Goal: Task Accomplishment & Management: Complete application form

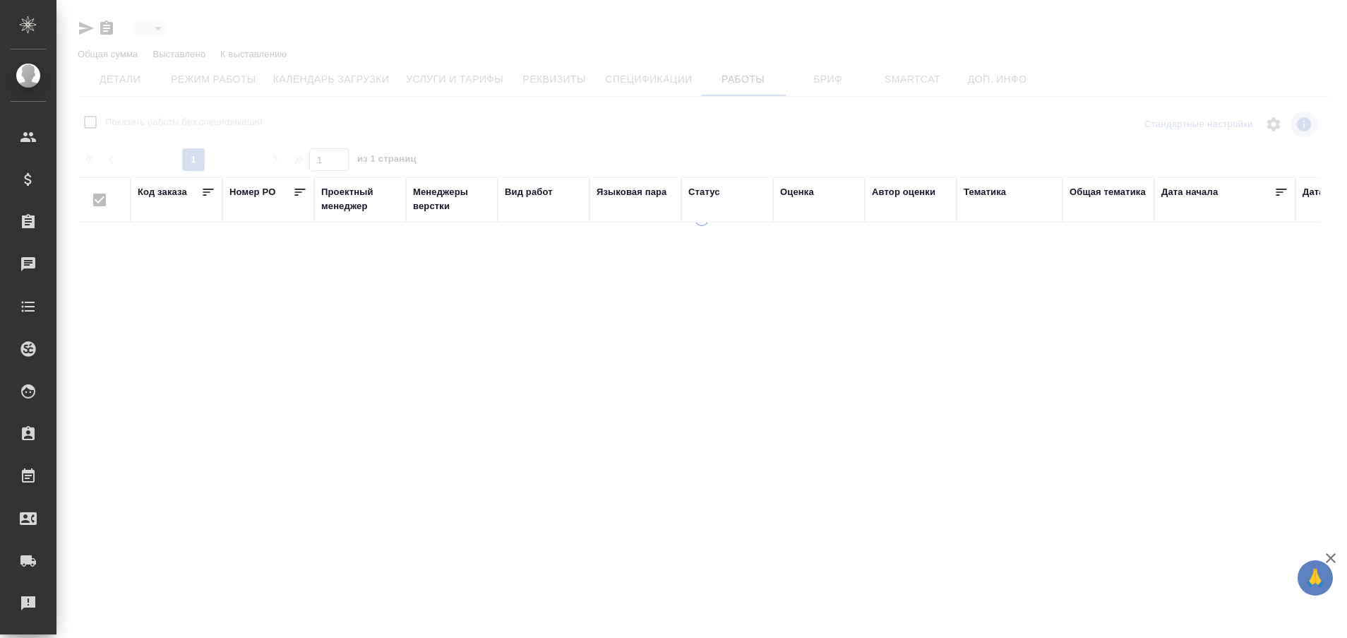
type input "active"
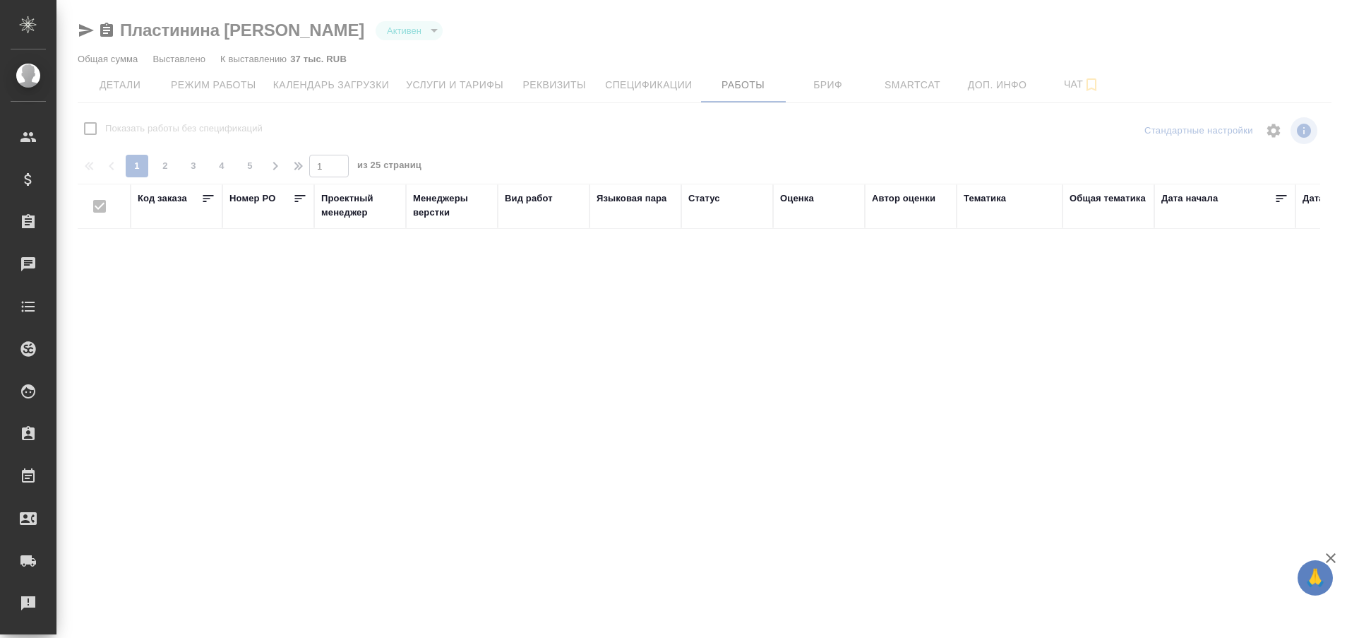
checkbox input "false"
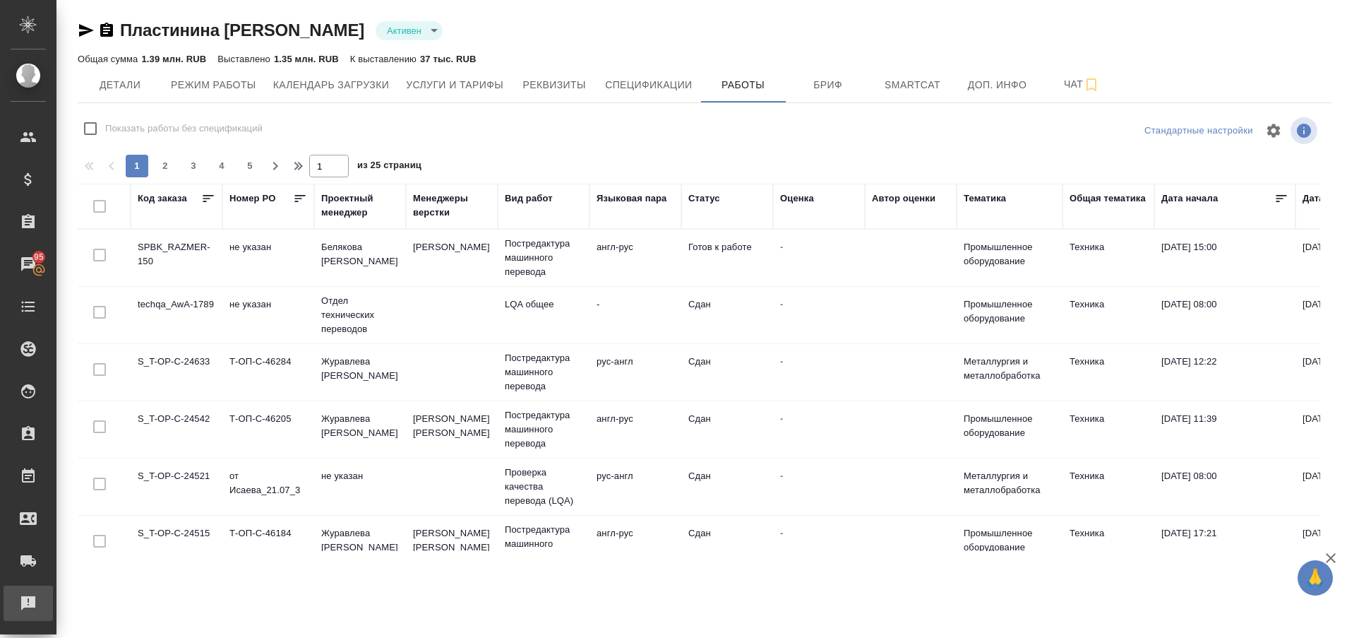
click at [28, 595] on div "Рекламации" at bounding box center [10, 602] width 35 height 21
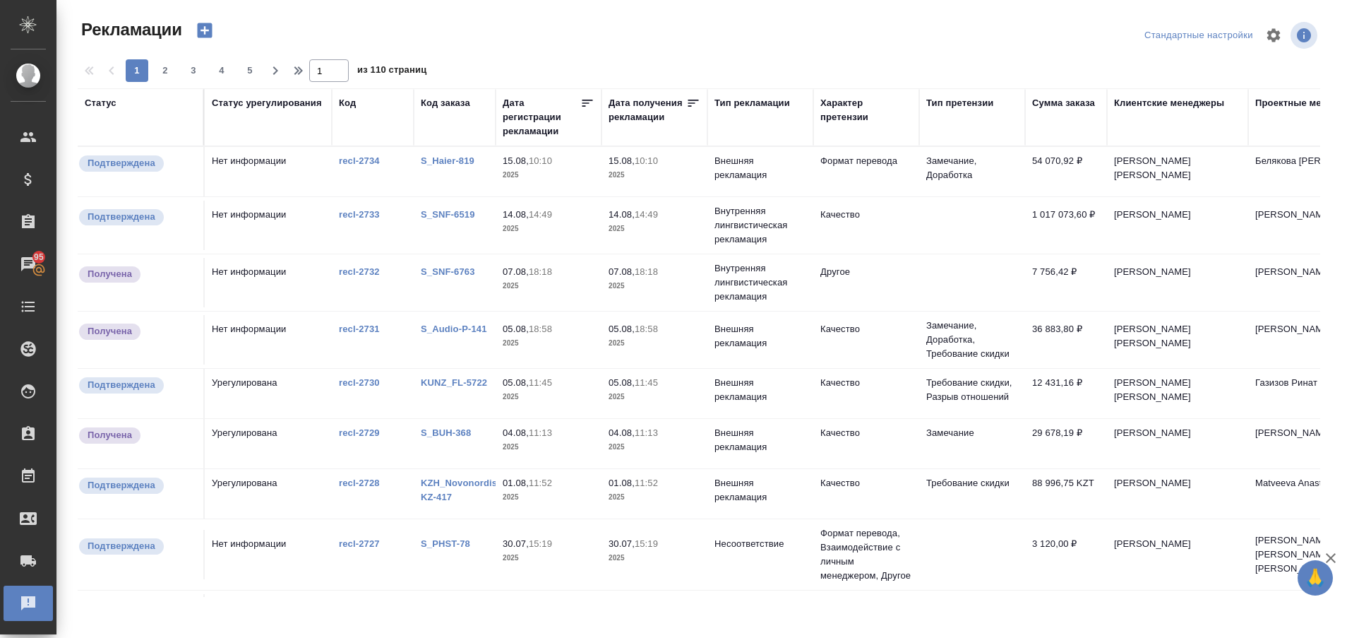
click at [445, 155] on link "S_Haier-819" at bounding box center [448, 160] width 54 height 11
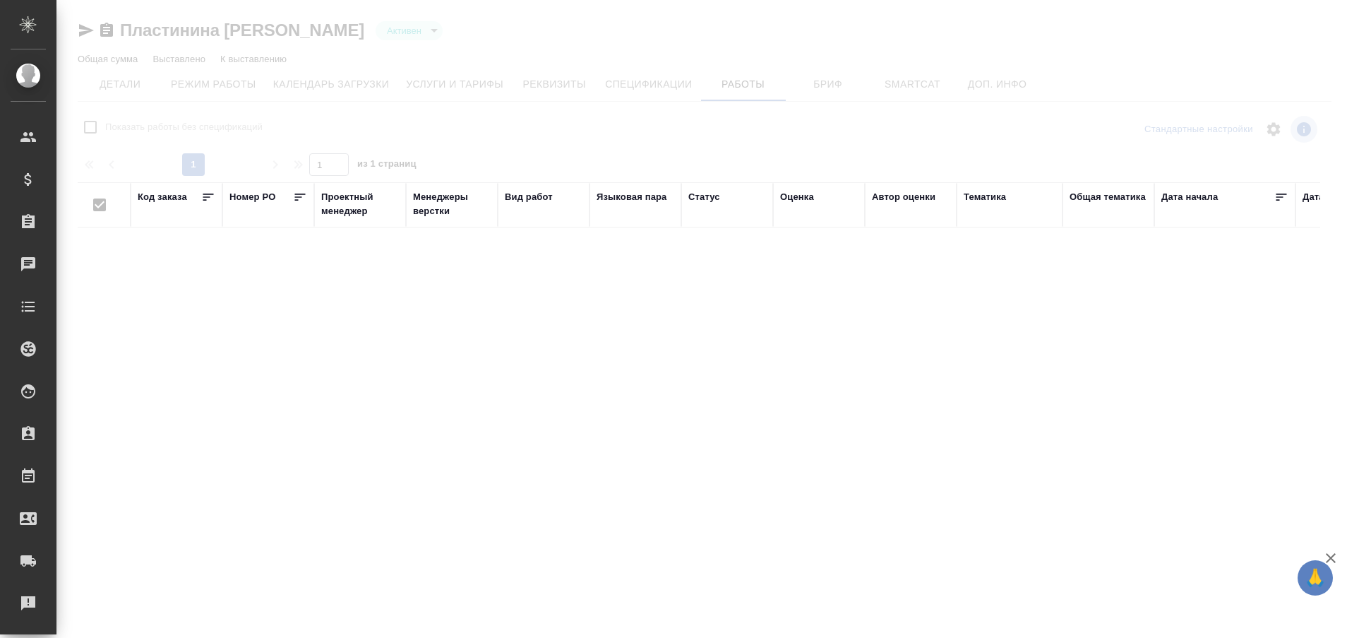
type input "active"
checkbox input "false"
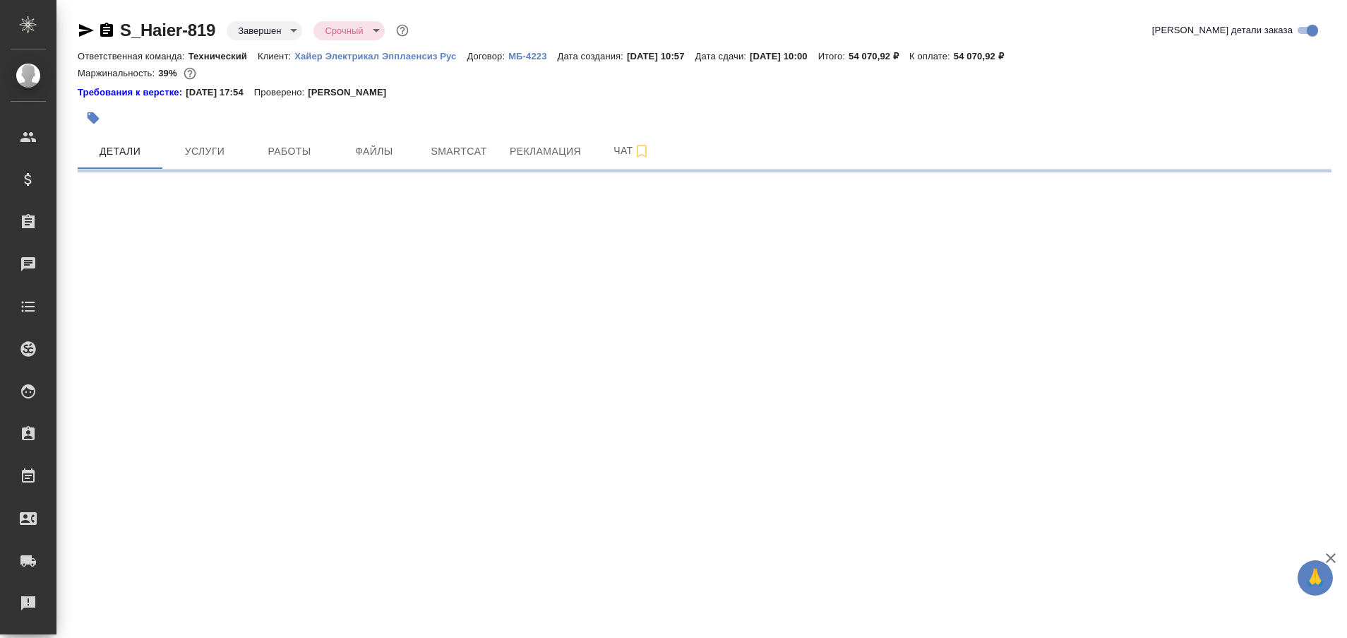
select select "RU"
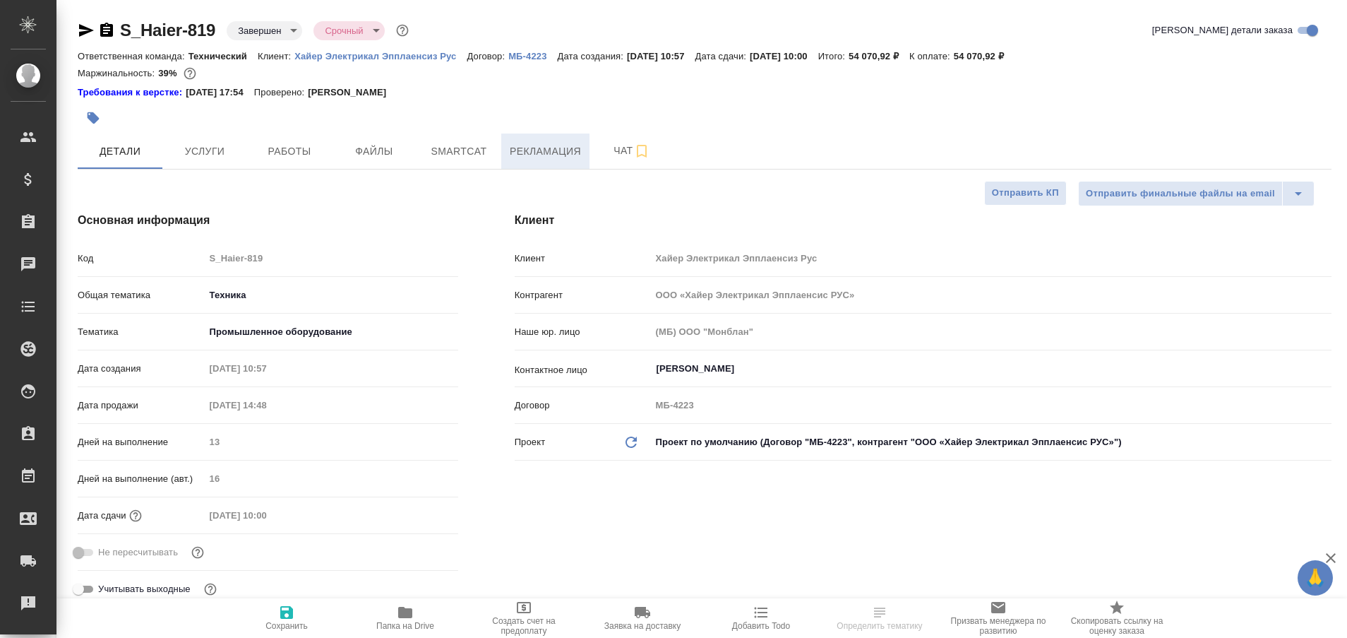
type textarea "x"
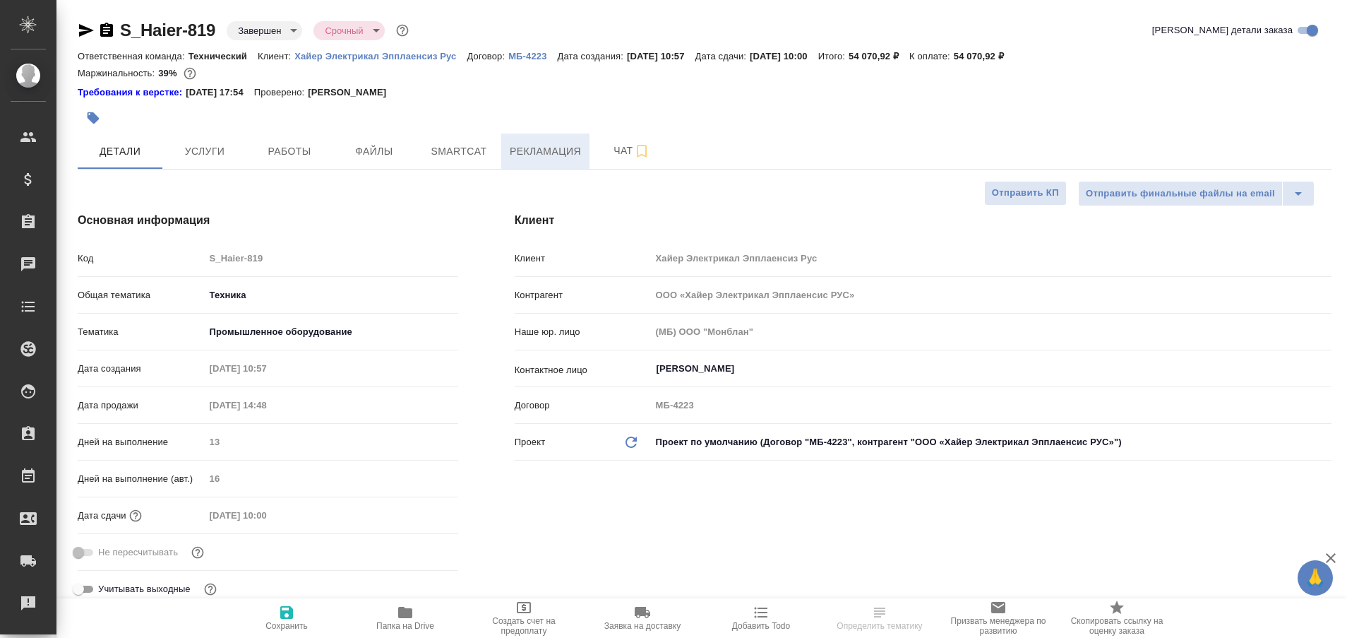
type textarea "x"
click at [555, 146] on span "Рекламация" at bounding box center [545, 152] width 71 height 18
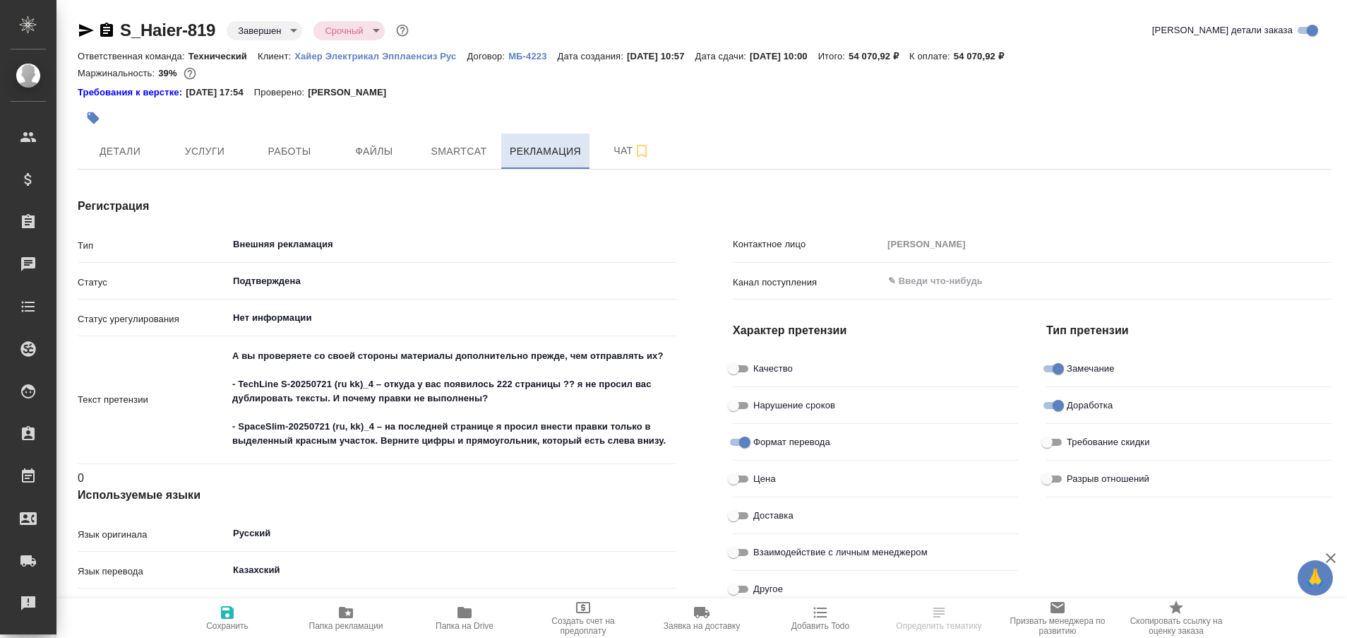
type textarea "x"
type input "Верстка"
type textarea "x"
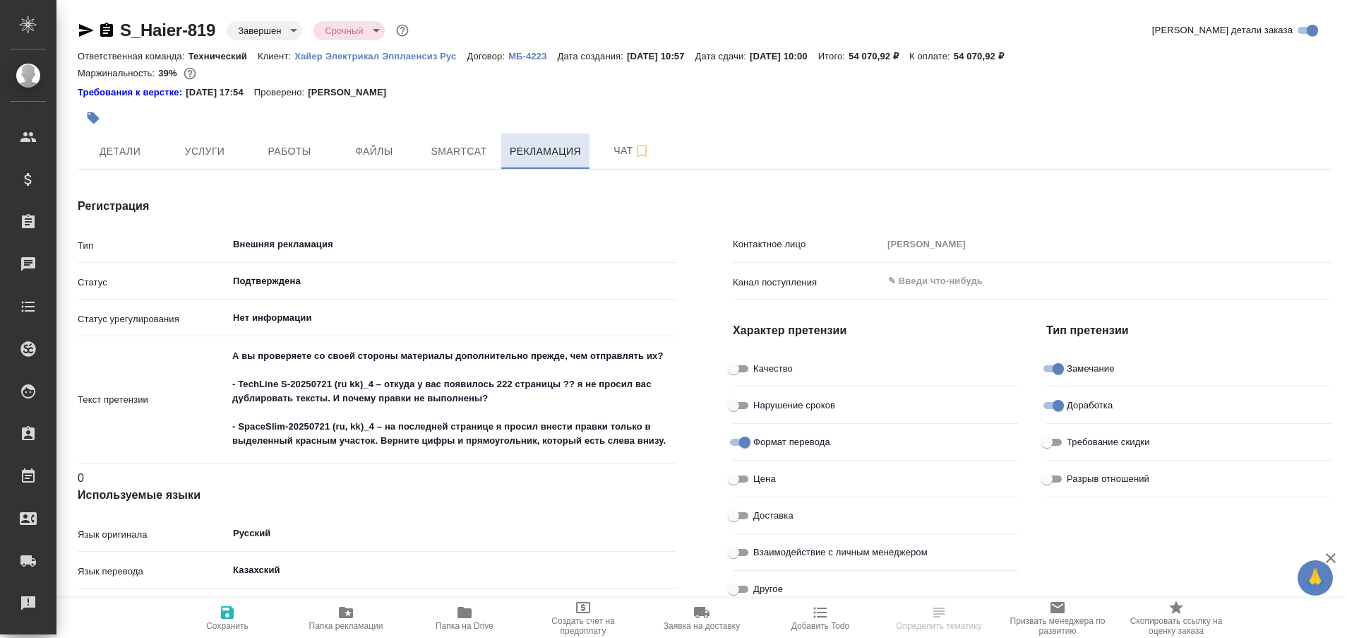
type textarea "x"
type input "Арсеньева Вера"
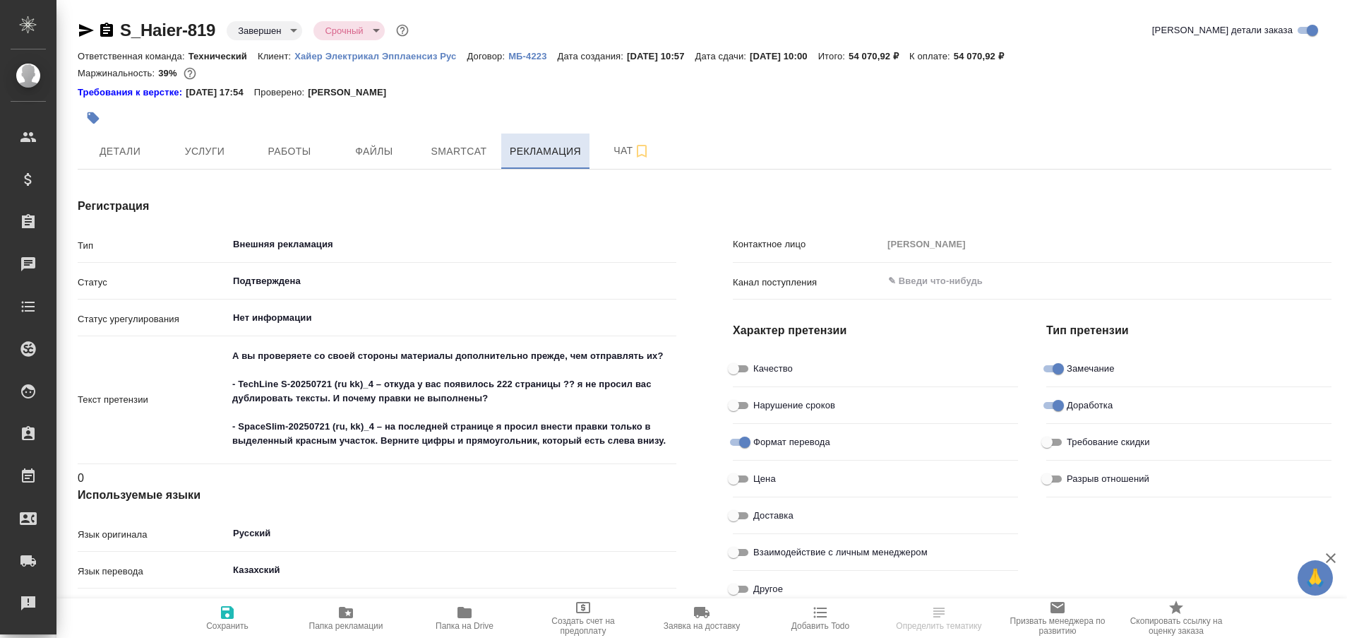
type textarea "x"
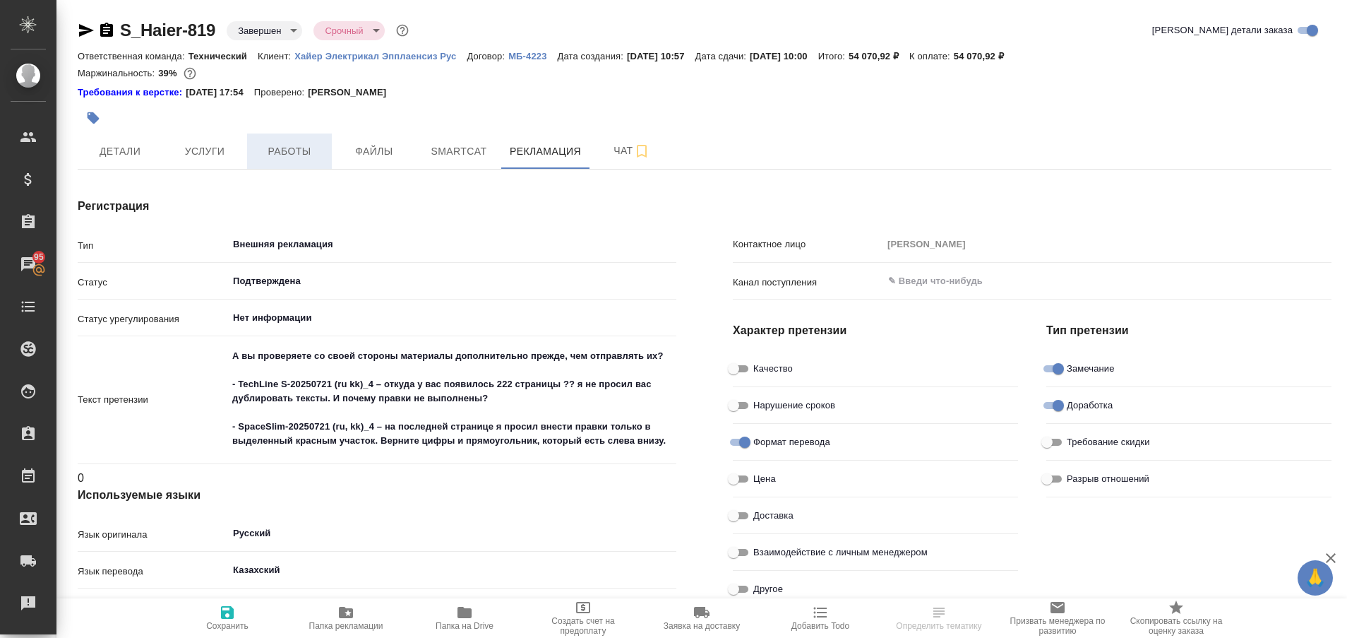
type textarea "x"
click at [297, 153] on span "Работы" at bounding box center [290, 152] width 68 height 18
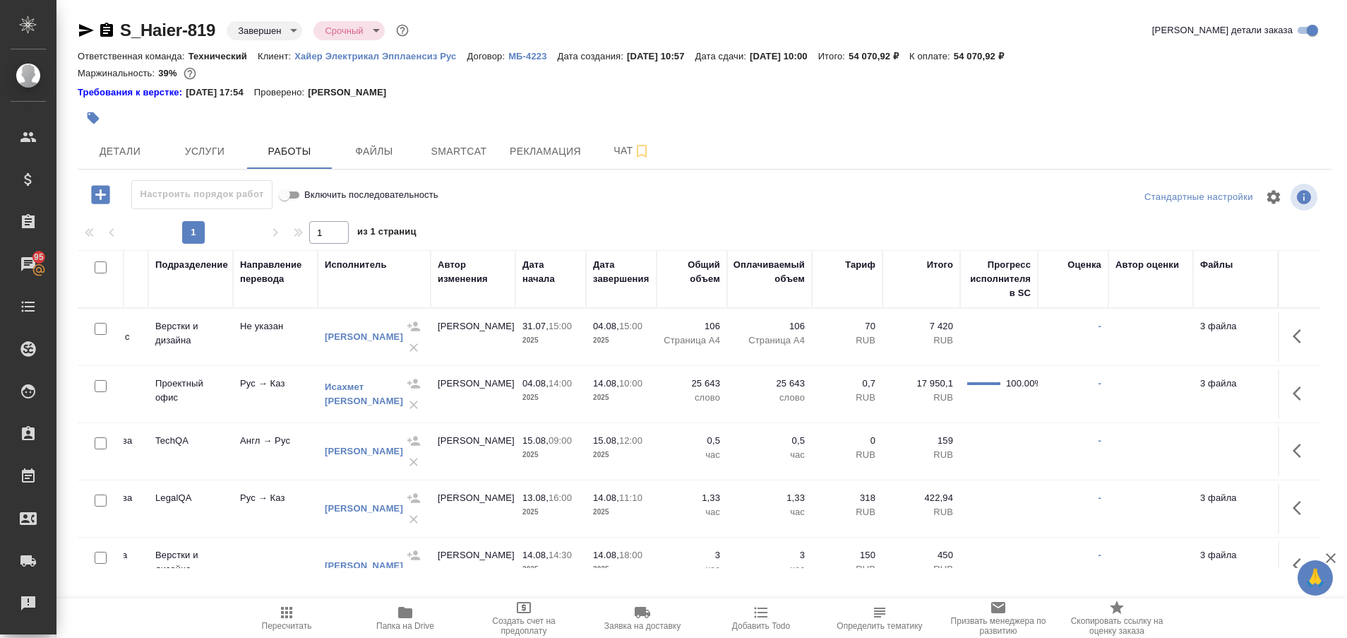
scroll to position [100, 288]
